Goal: Entertainment & Leisure: Consume media (video, audio)

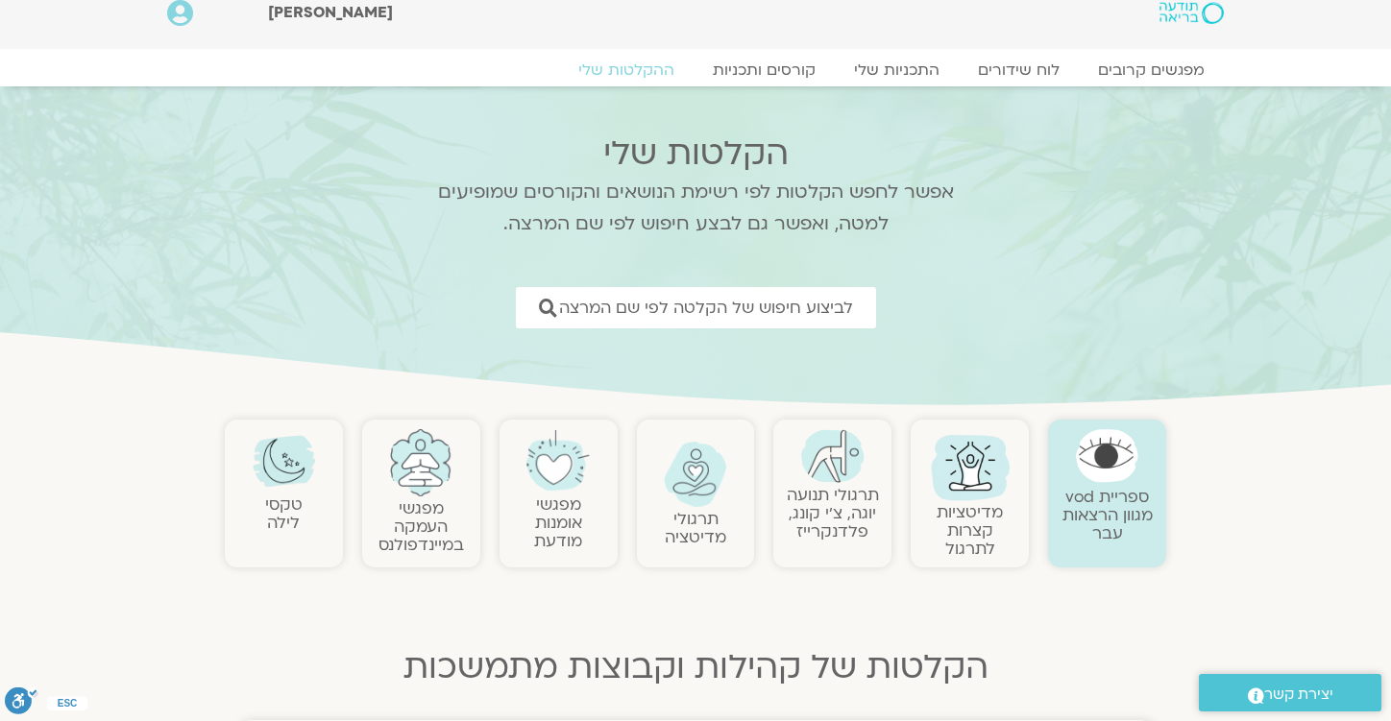
scroll to position [17, 0]
click at [278, 466] on img at bounding box center [284, 462] width 63 height 63
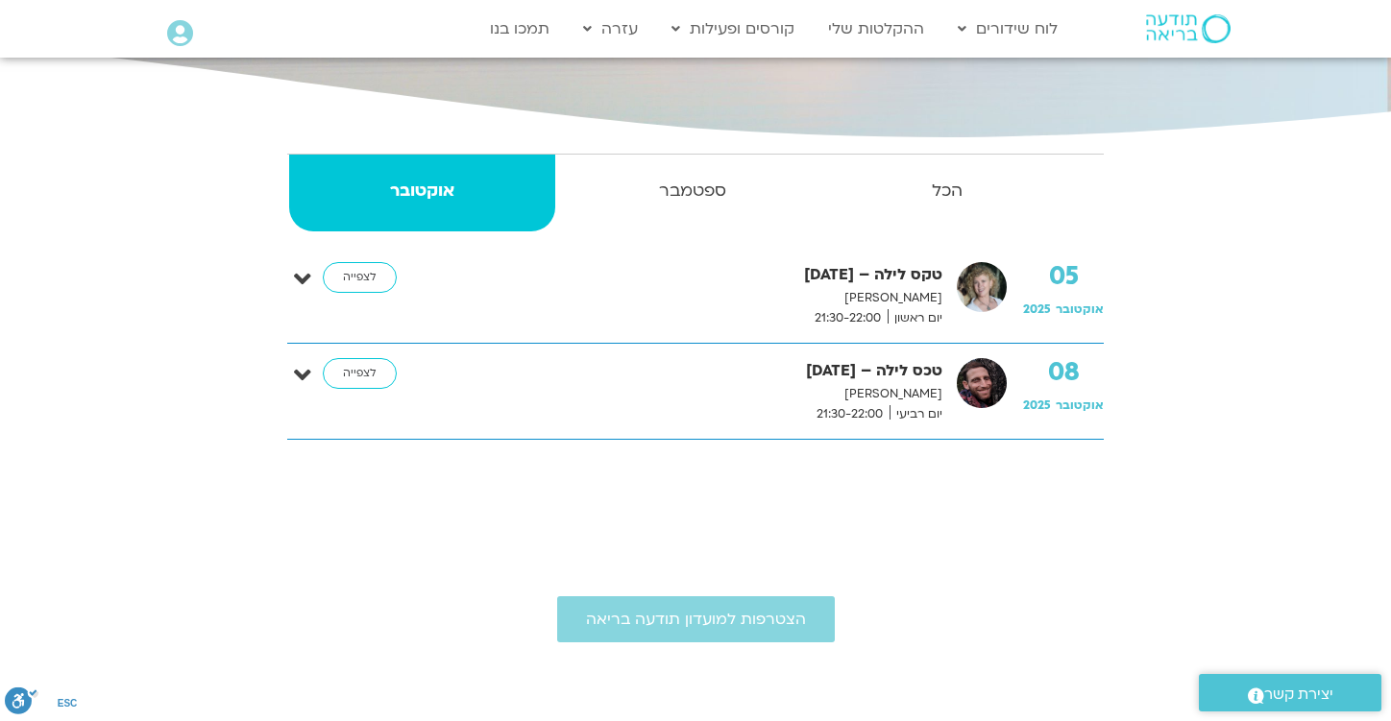
scroll to position [314, 0]
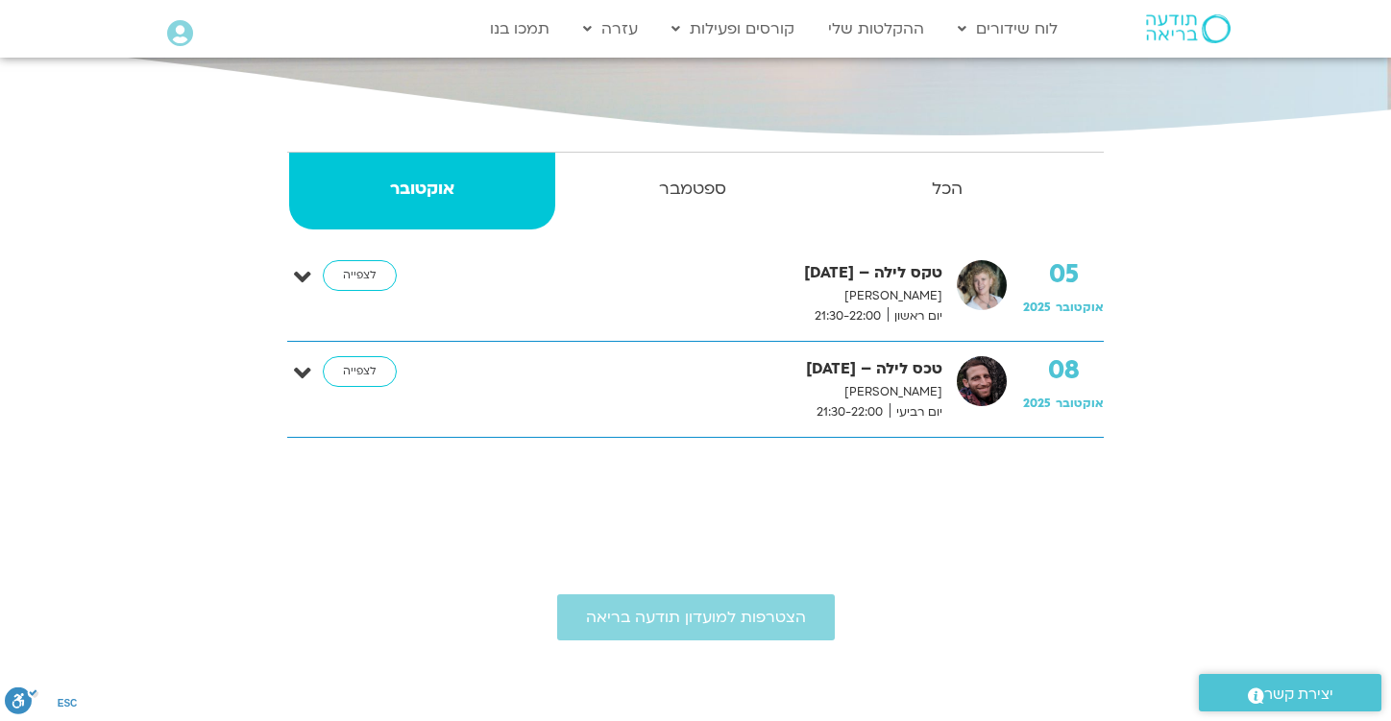
click at [855, 280] on strong "טקס לילה – [DATE]" at bounding box center [690, 273] width 504 height 26
click at [372, 275] on link "לצפייה" at bounding box center [360, 275] width 74 height 31
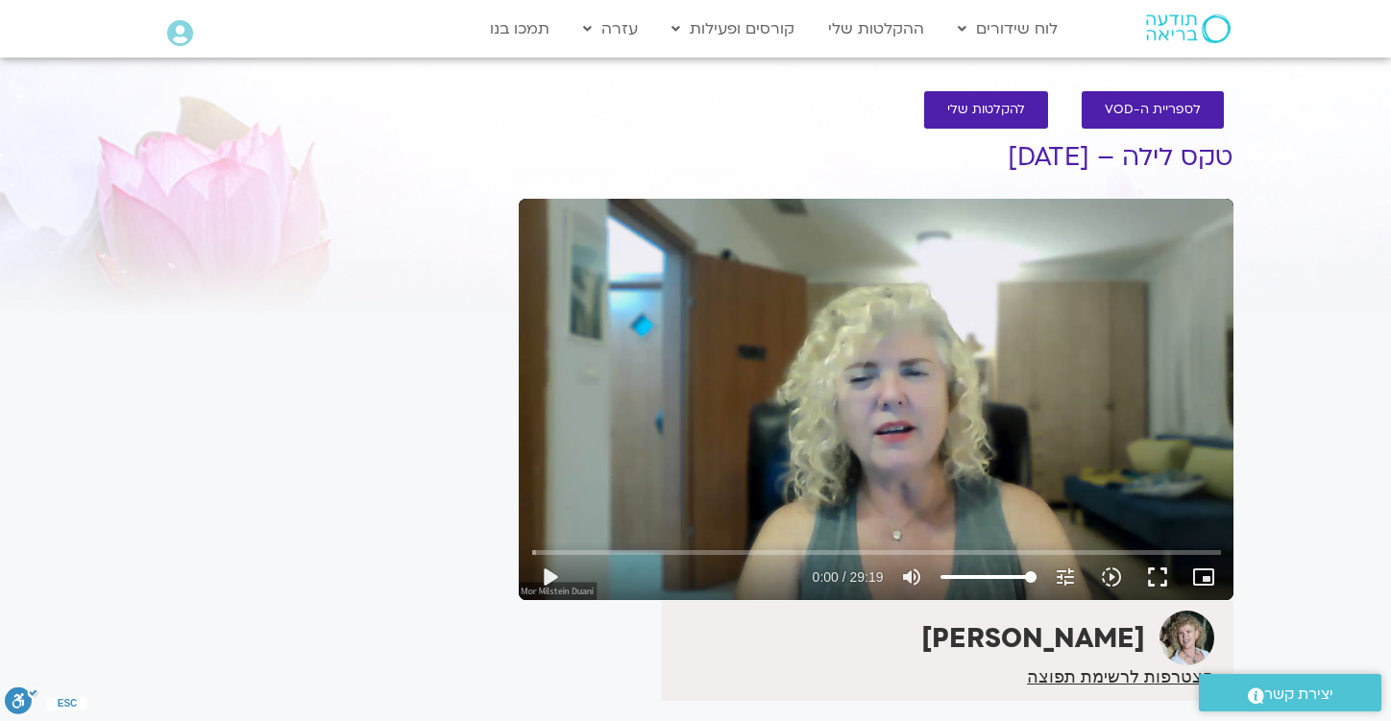
click at [578, 471] on div "Skip Ad play_arrow 0:00 / 29:19 volume_up Mute tune Resolution Auto 720p slow_m…" at bounding box center [876, 400] width 715 height 402
click at [579, 459] on div "Skip Ad play_arrow 0:32 / 29:19 volume_up Mute tune Resolution Auto 720p slow_m…" at bounding box center [876, 400] width 715 height 402
click at [575, 553] on input "Seek" at bounding box center [876, 553] width 689 height 12
type input "1759.8"
